Goal: Find specific page/section: Find specific page/section

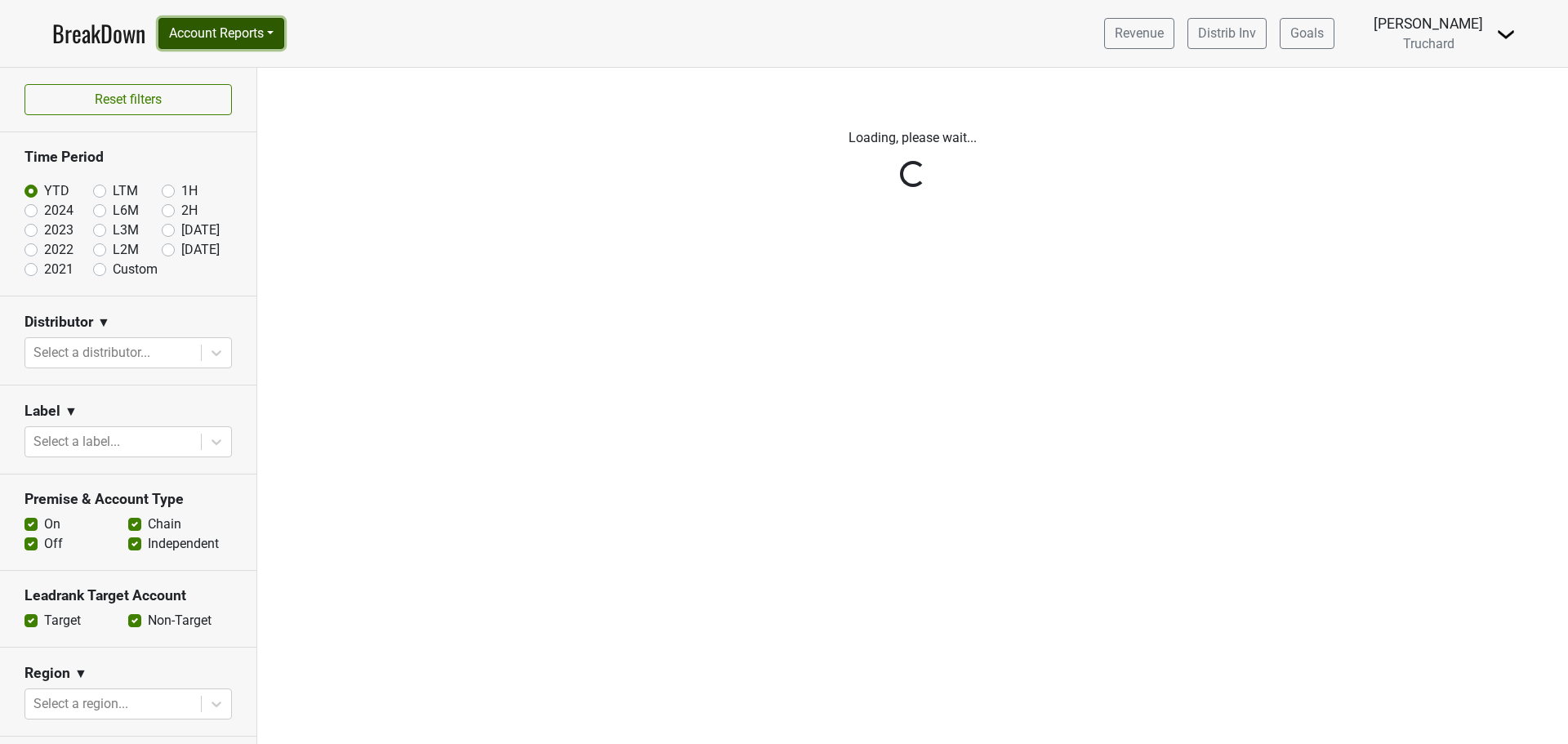
click at [242, 32] on button "Account Reports" at bounding box center [221, 33] width 125 height 31
click at [214, 184] on link "CRM Notes" at bounding box center [231, 175] width 145 height 26
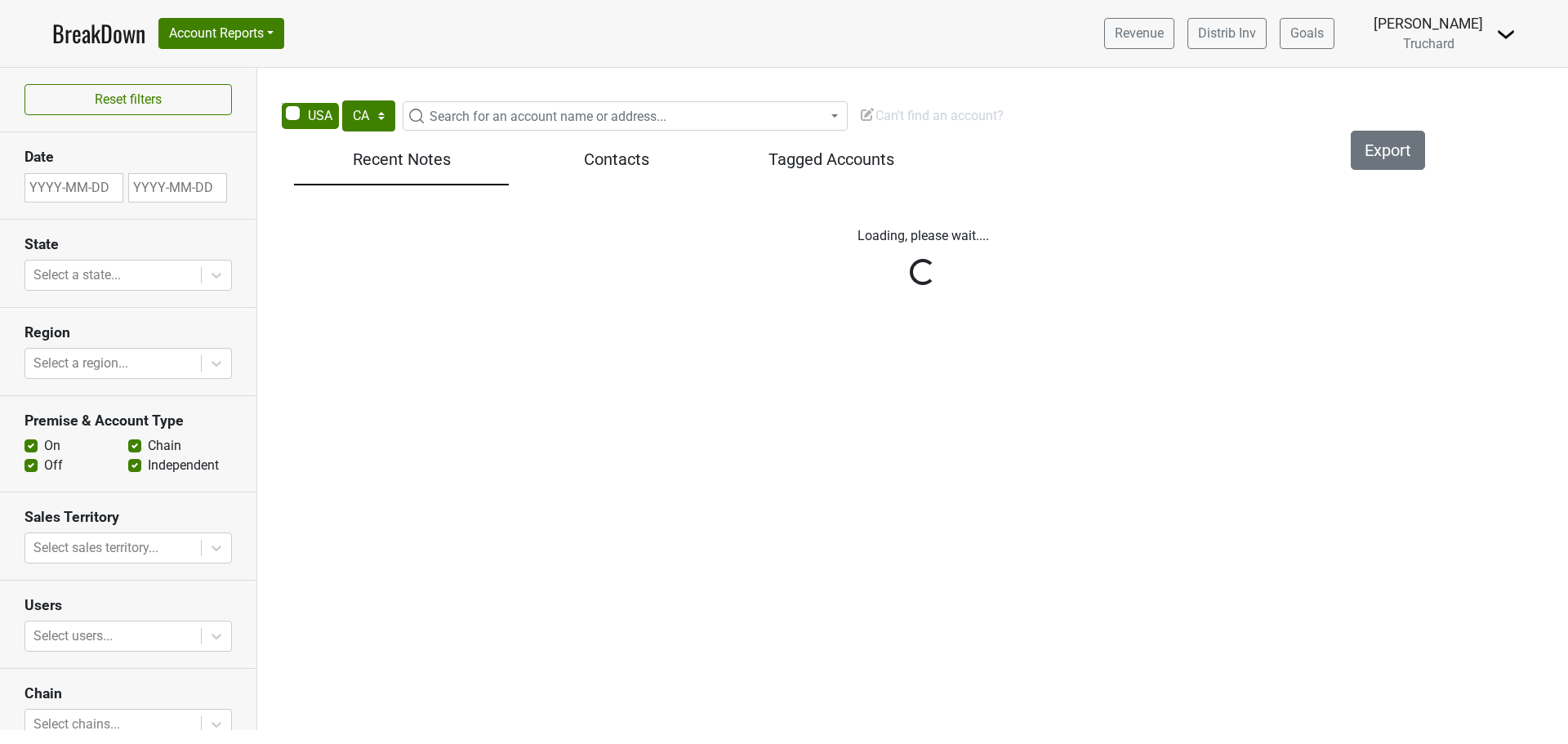
select select "CA"
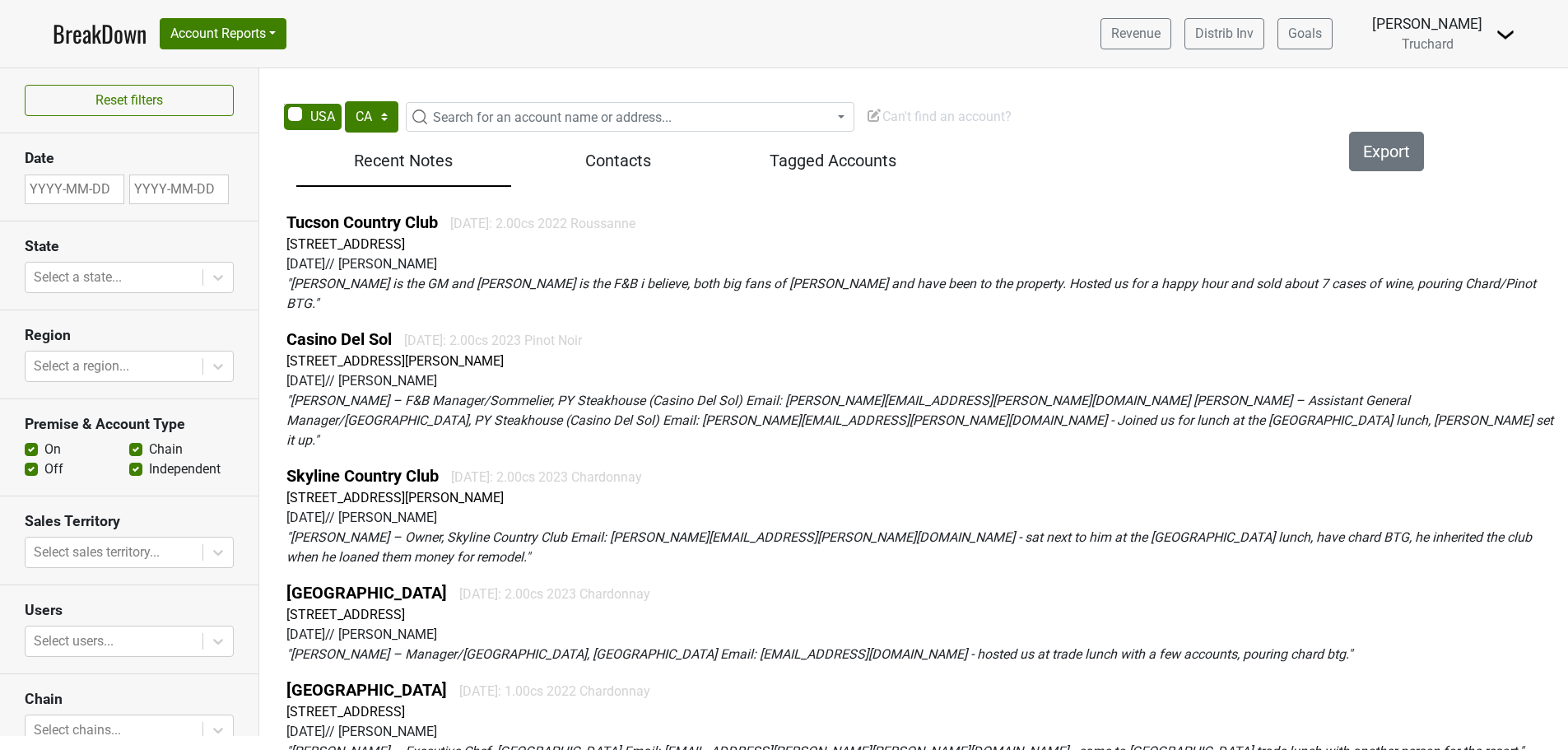
click at [500, 113] on span "Search for an account name or address..." at bounding box center [552, 116] width 238 height 15
type input "c"
click at [368, 117] on select "AK AL AR AZ CA CO CT DC DE FL [GEOGRAPHIC_DATA] HI IA ID IL IN KS [GEOGRAPHIC_D…" at bounding box center [372, 116] width 54 height 31
select select "NV"
click at [345, 101] on select "AK AL AR AZ CA CO CT DC DE FL [GEOGRAPHIC_DATA] HI IA ID IL IN KS [GEOGRAPHIC_D…" at bounding box center [372, 116] width 54 height 31
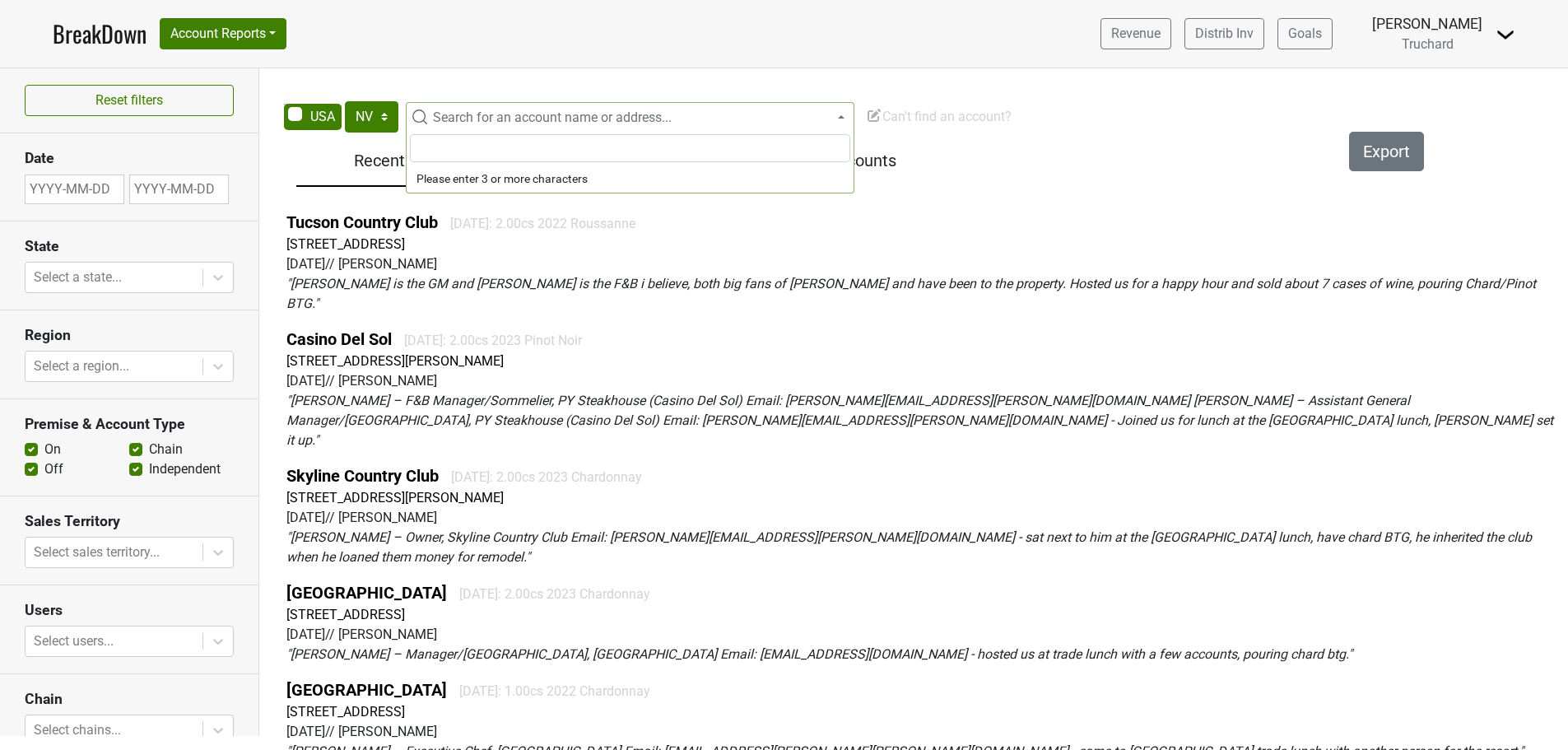
click at [558, 114] on span "Search for an account name or address..." at bounding box center [552, 116] width 238 height 15
click at [597, 73] on div "Reset filters Date State Select a state... Region Select a region... Premise & …" at bounding box center [784, 401] width 1568 height 668
click at [506, 123] on span "Search for an account name or address..." at bounding box center [552, 116] width 238 height 15
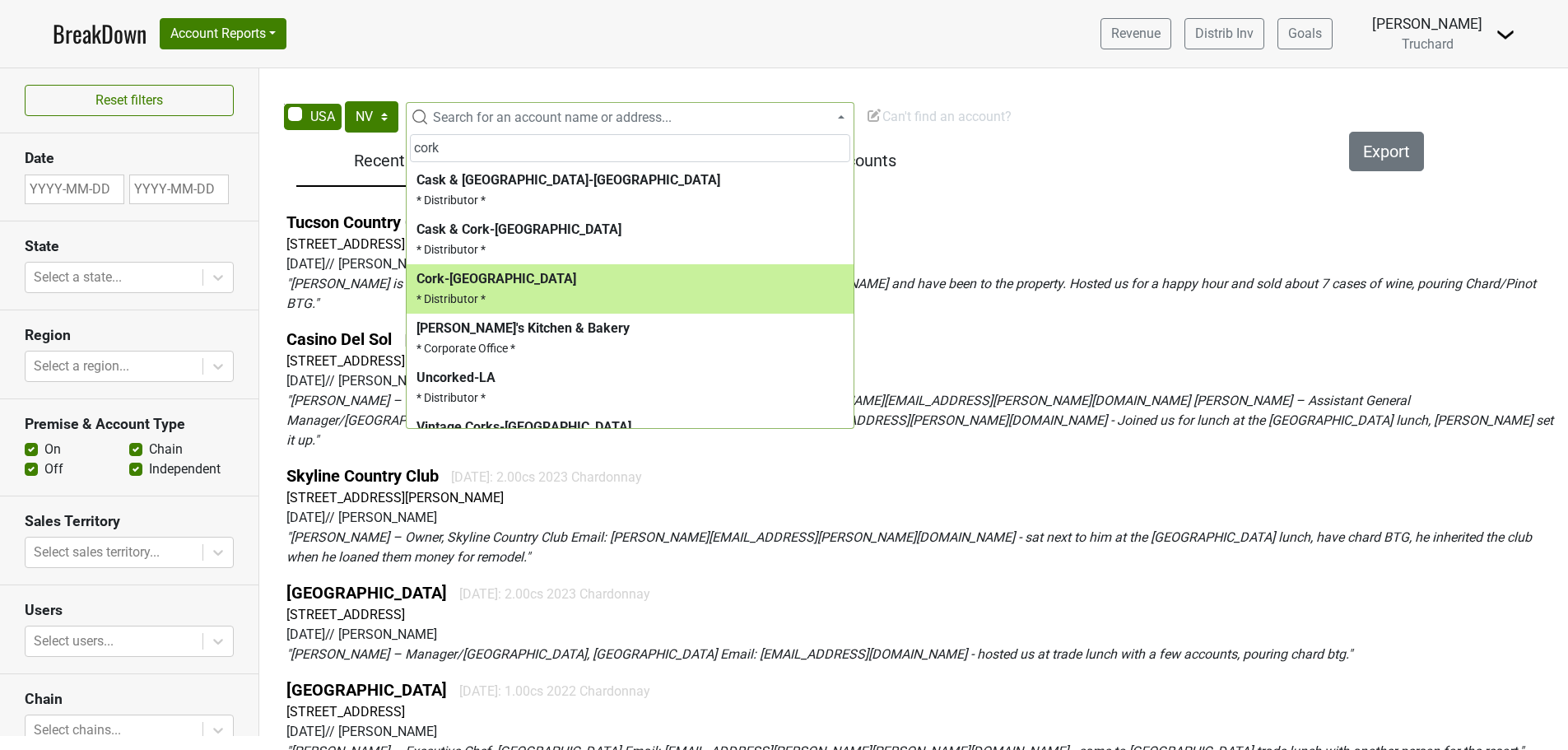
type input "cork"
select select "123860912"
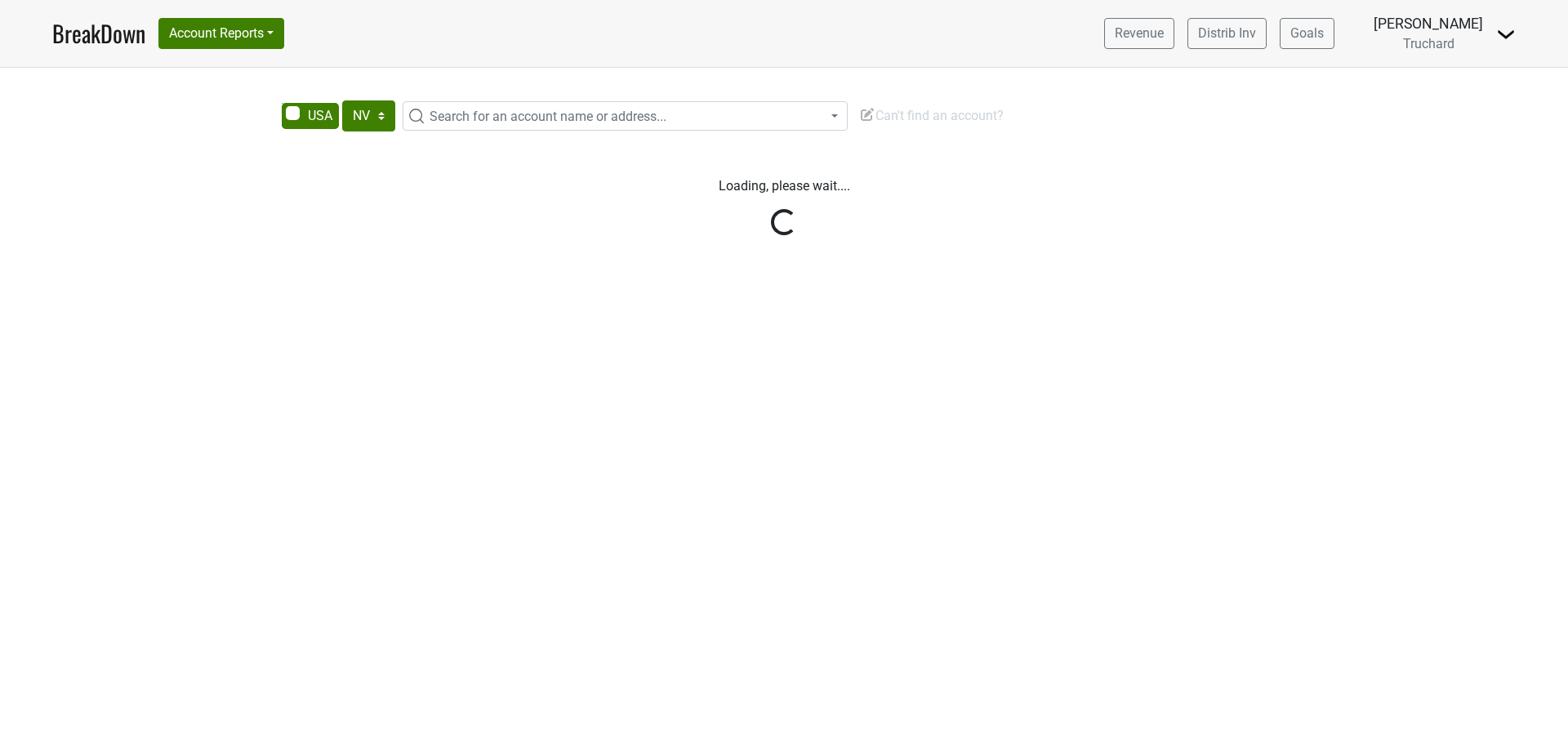
select select "NV"
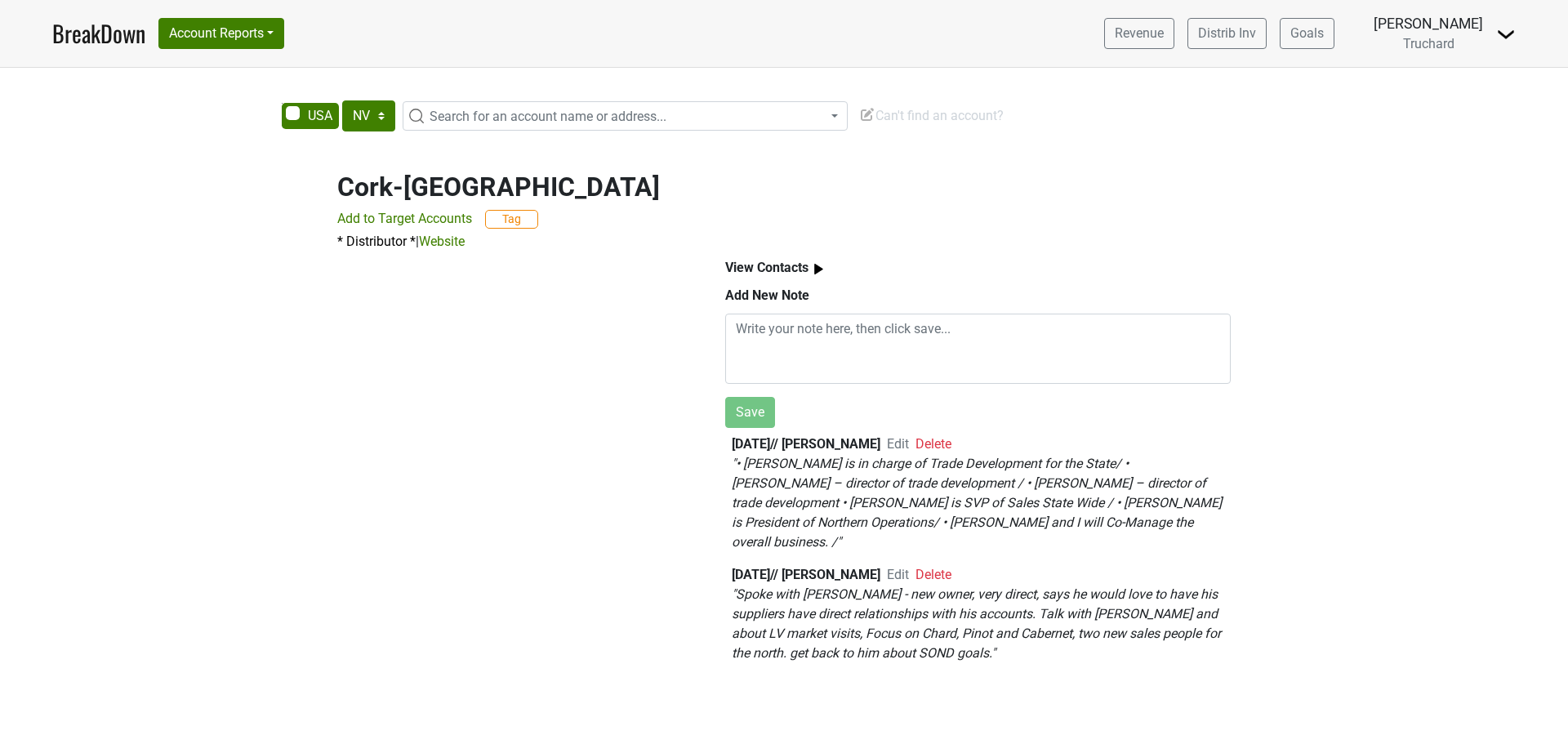
click at [974, 508] on em "" • [PERSON_NAME] is in charge of Trade Development for the State/ • [PERSON_NA…" at bounding box center [977, 503] width 490 height 94
